Goal: Task Accomplishment & Management: Use online tool/utility

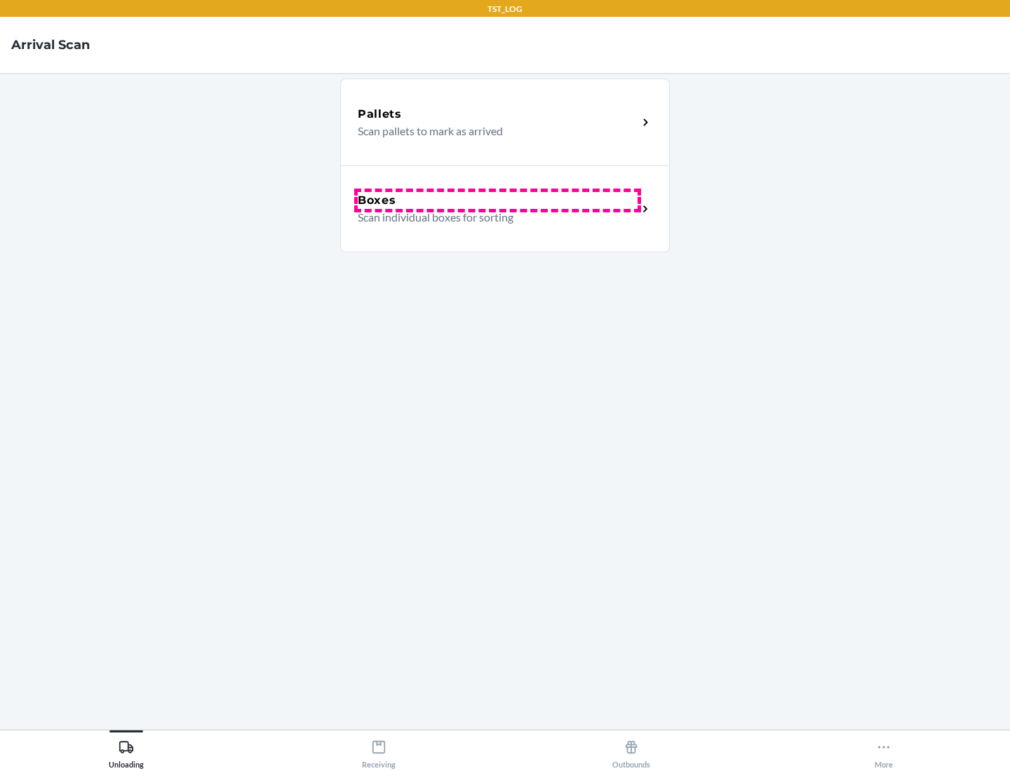
click at [497, 201] on div "Boxes" at bounding box center [498, 200] width 280 height 17
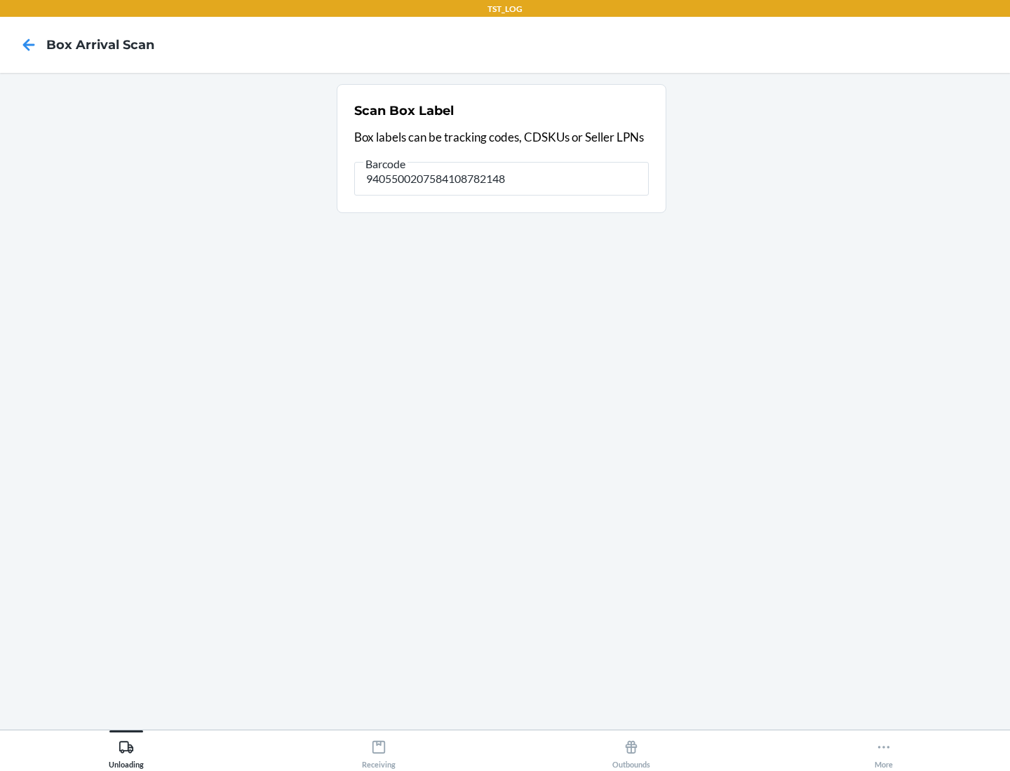
type input "9405500207584108782148"
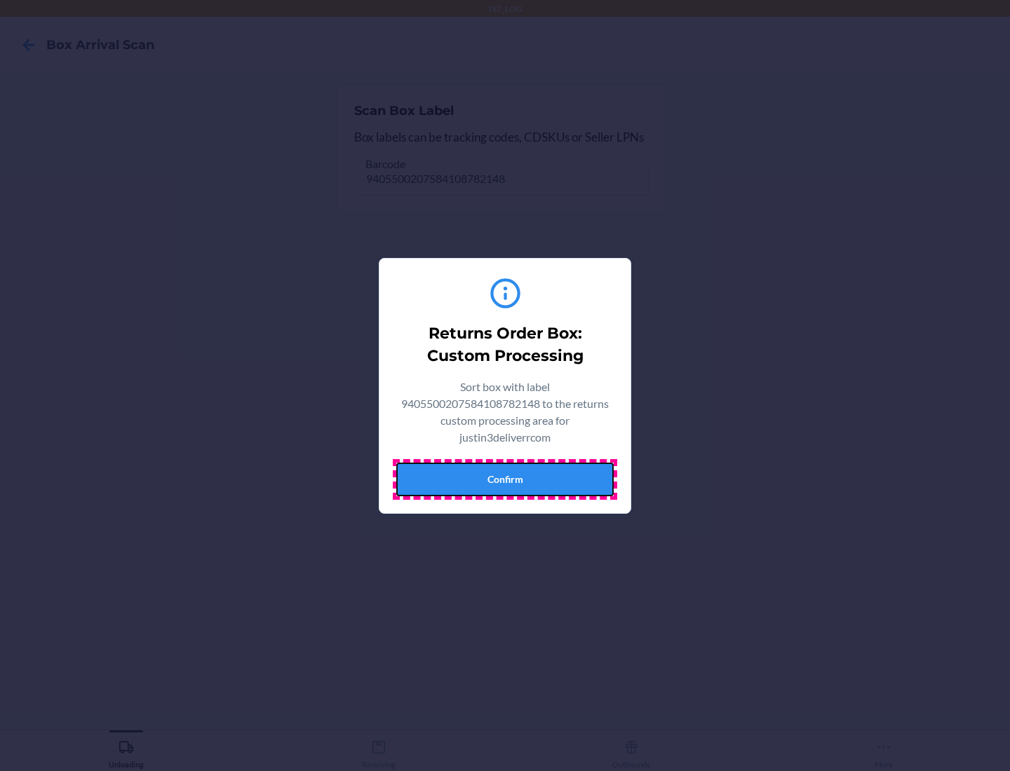
click at [505, 479] on button "Confirm" at bounding box center [504, 480] width 217 height 34
